Goal: Obtain resource: Download file/media

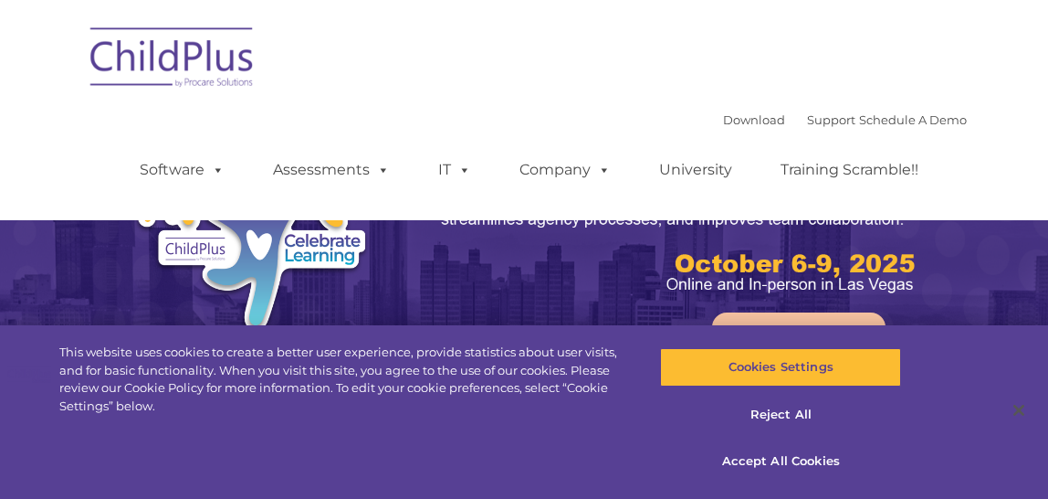
select select "MEDIUM"
click at [801, 455] on button "Accept All Cookies" at bounding box center [780, 461] width 241 height 38
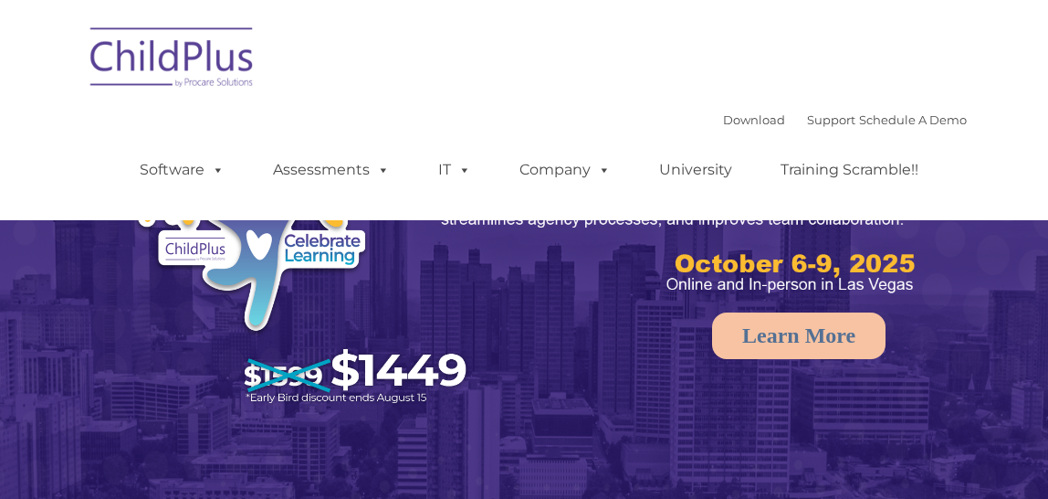
select select "MEDIUM"
click at [169, 69] on img at bounding box center [172, 60] width 183 height 91
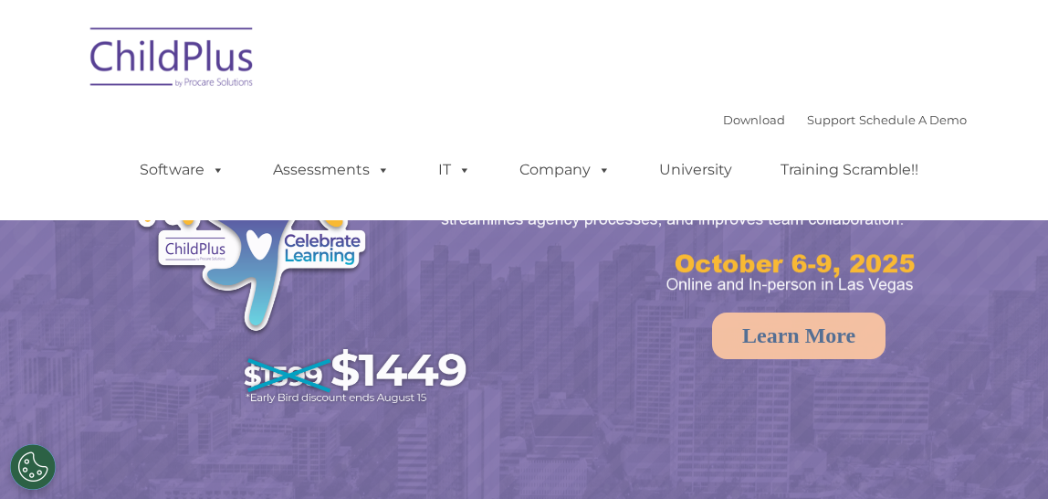
select select "MEDIUM"
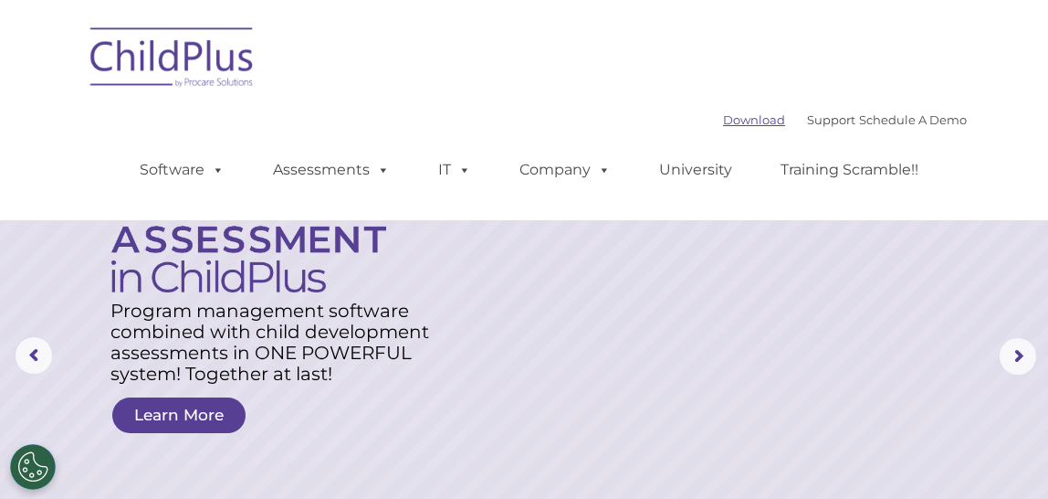
click at [723, 122] on link "Download" at bounding box center [754, 119] width 62 height 15
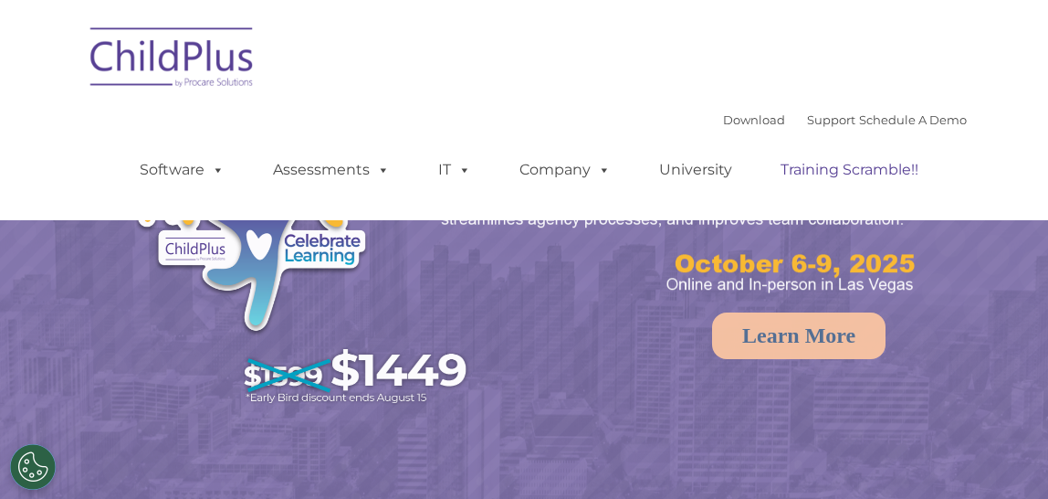
select select "MEDIUM"
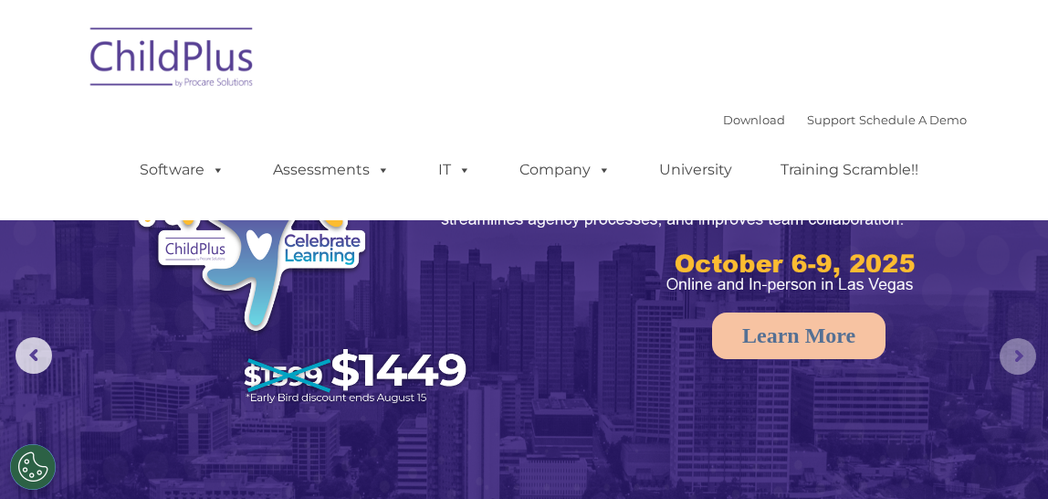
click at [1026, 352] on rs-arrow at bounding box center [1018, 356] width 37 height 37
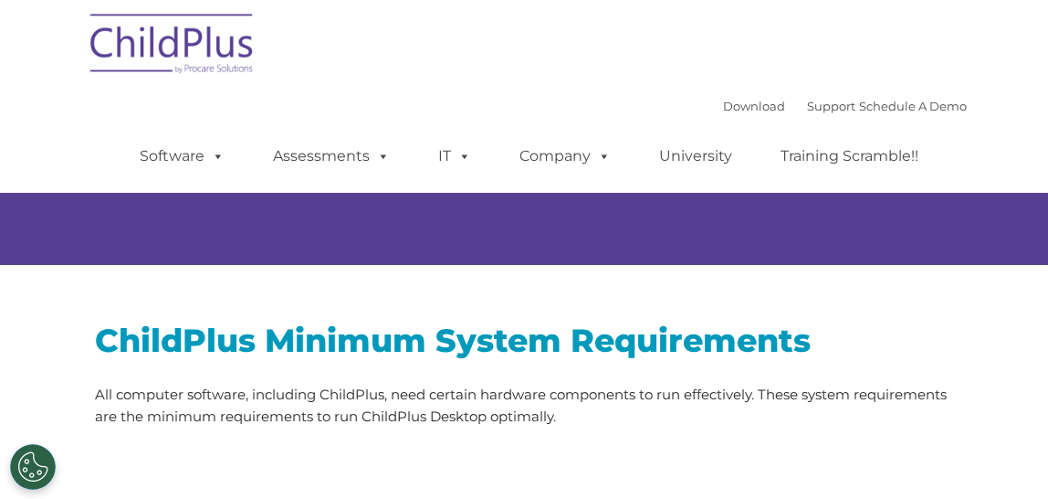
select select "MEDIUM"
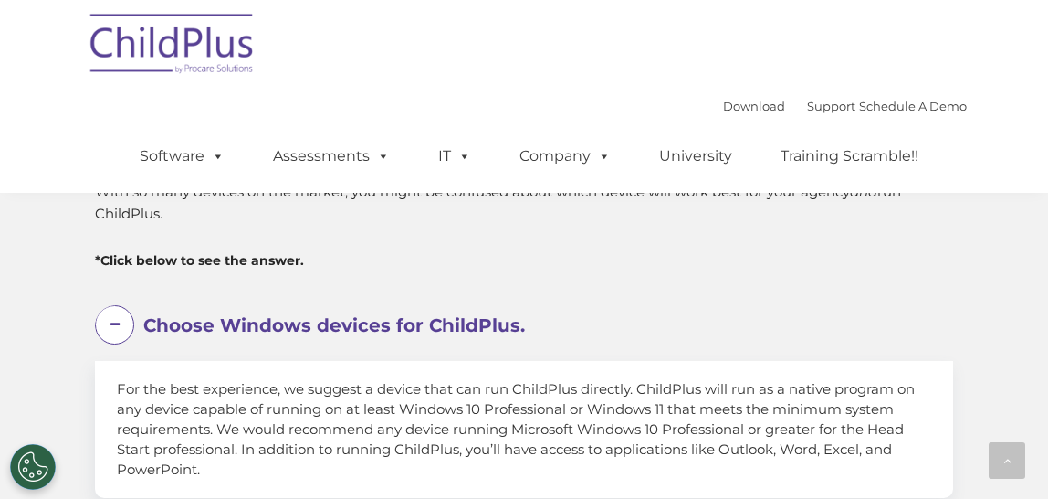
scroll to position [389, 0]
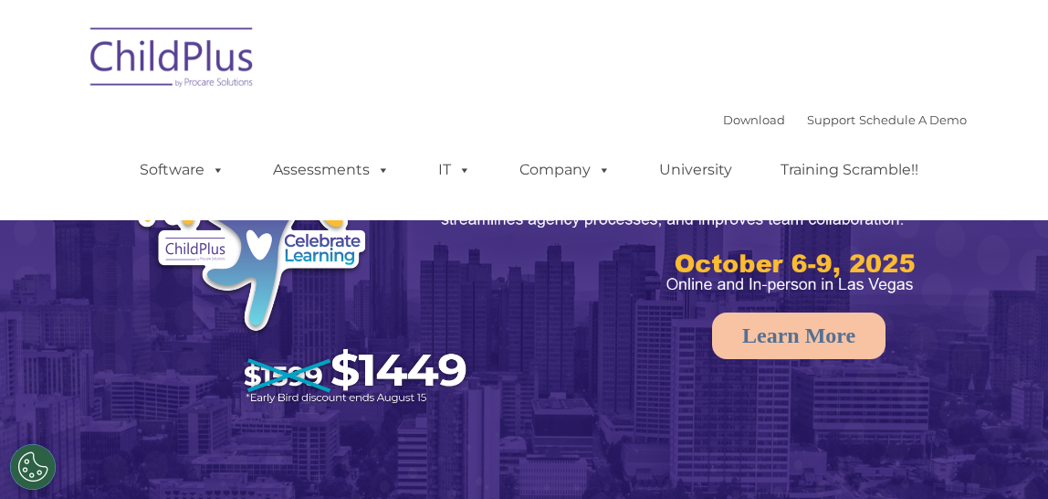
select select "MEDIUM"
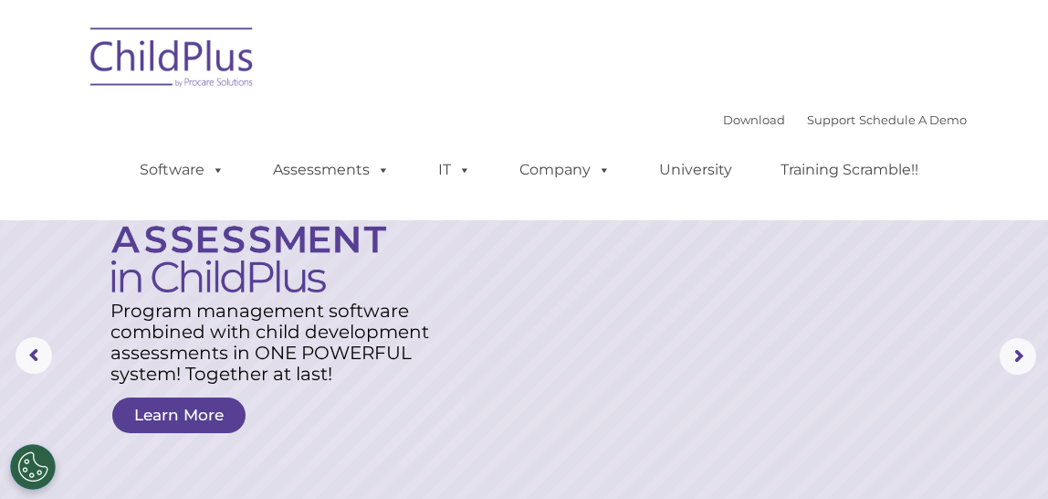
click at [327, 80] on div "Download Support | Schedule A Demo  MENU MENU Software ChildPlus: The original…" at bounding box center [524, 110] width 886 height 193
